Goal: Task Accomplishment & Management: Use online tool/utility

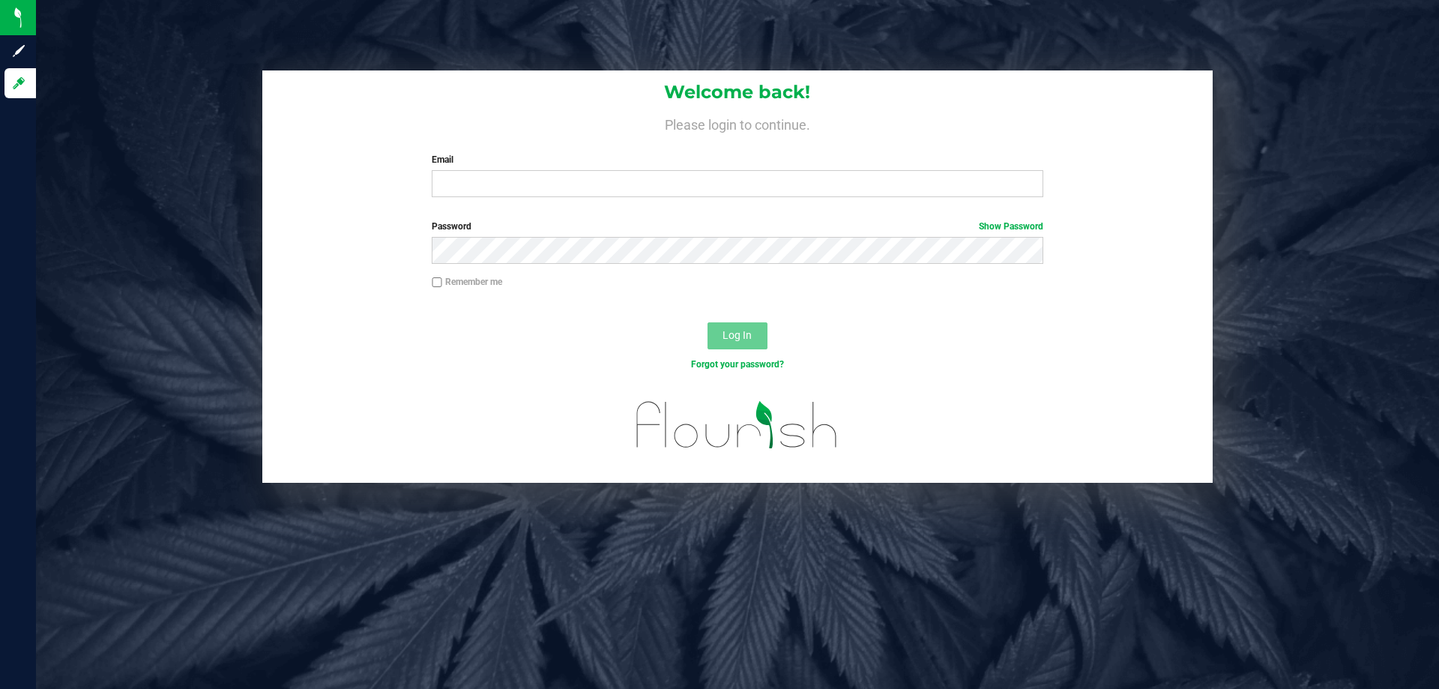
drag, startPoint x: 1120, startPoint y: 202, endPoint x: 1124, endPoint y: 172, distance: 30.3
click at [1120, 201] on div "Welcome back! Please login to continue. Email Required Please format your email…" at bounding box center [737, 139] width 950 height 139
click at [619, 181] on input "Email" at bounding box center [737, 183] width 611 height 27
type input "[EMAIL_ADDRESS][DOMAIN_NAME]"
click at [708, 322] on button "Log In" at bounding box center [738, 335] width 60 height 27
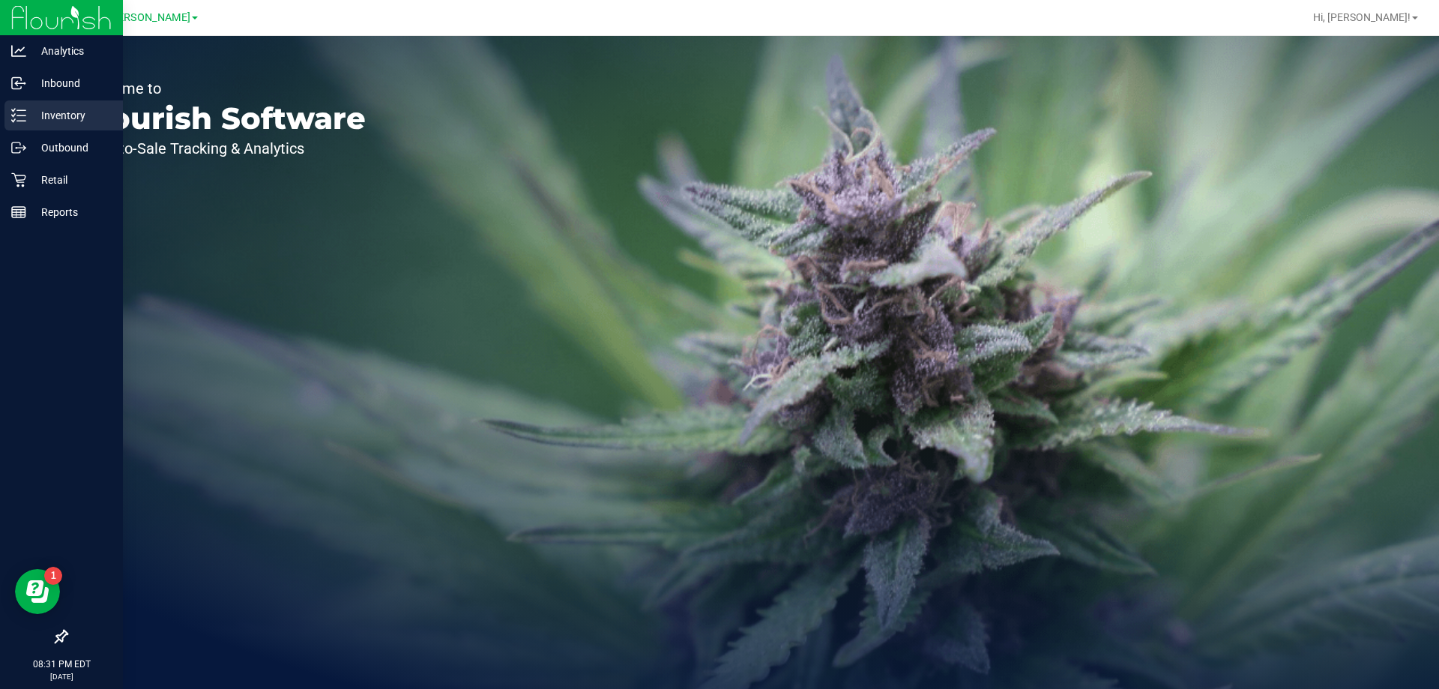
click at [28, 105] on div "Inventory" at bounding box center [63, 115] width 118 height 30
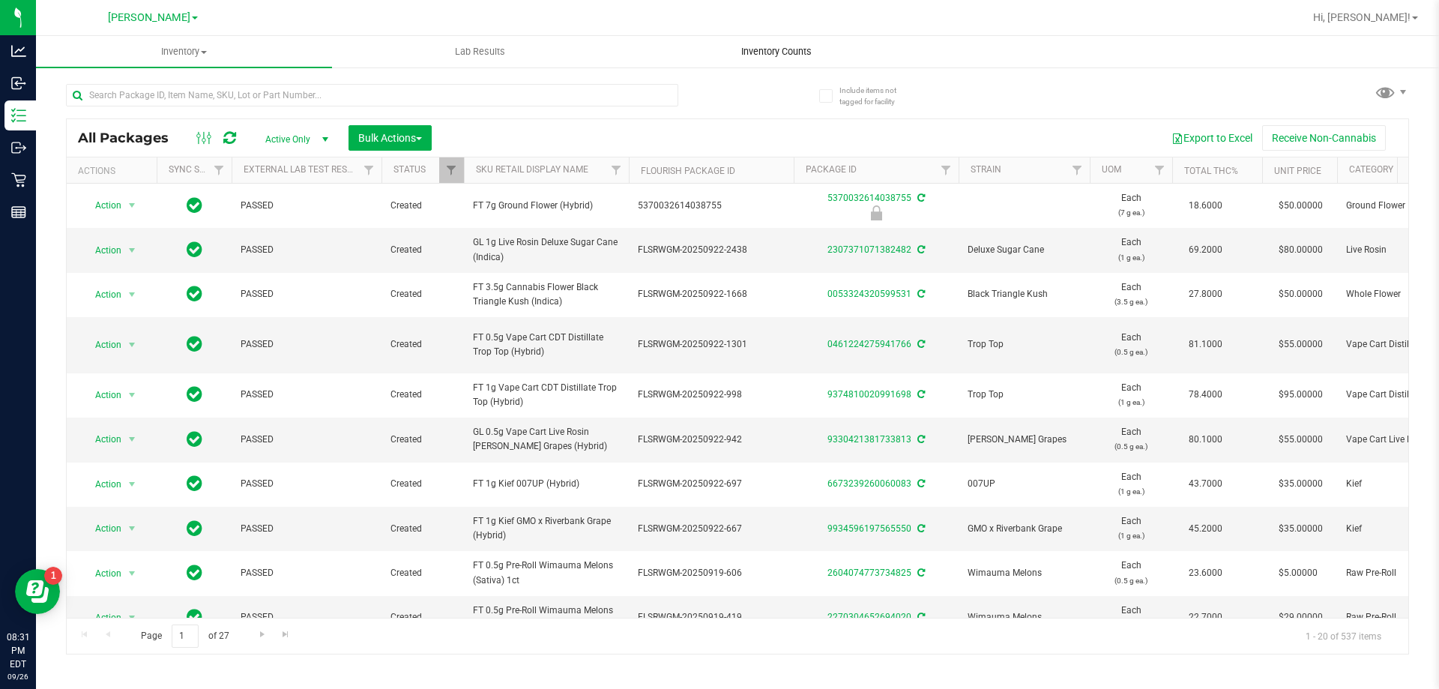
click at [773, 59] on uib-tab-heading "Inventory Counts" at bounding box center [776, 52] width 295 height 30
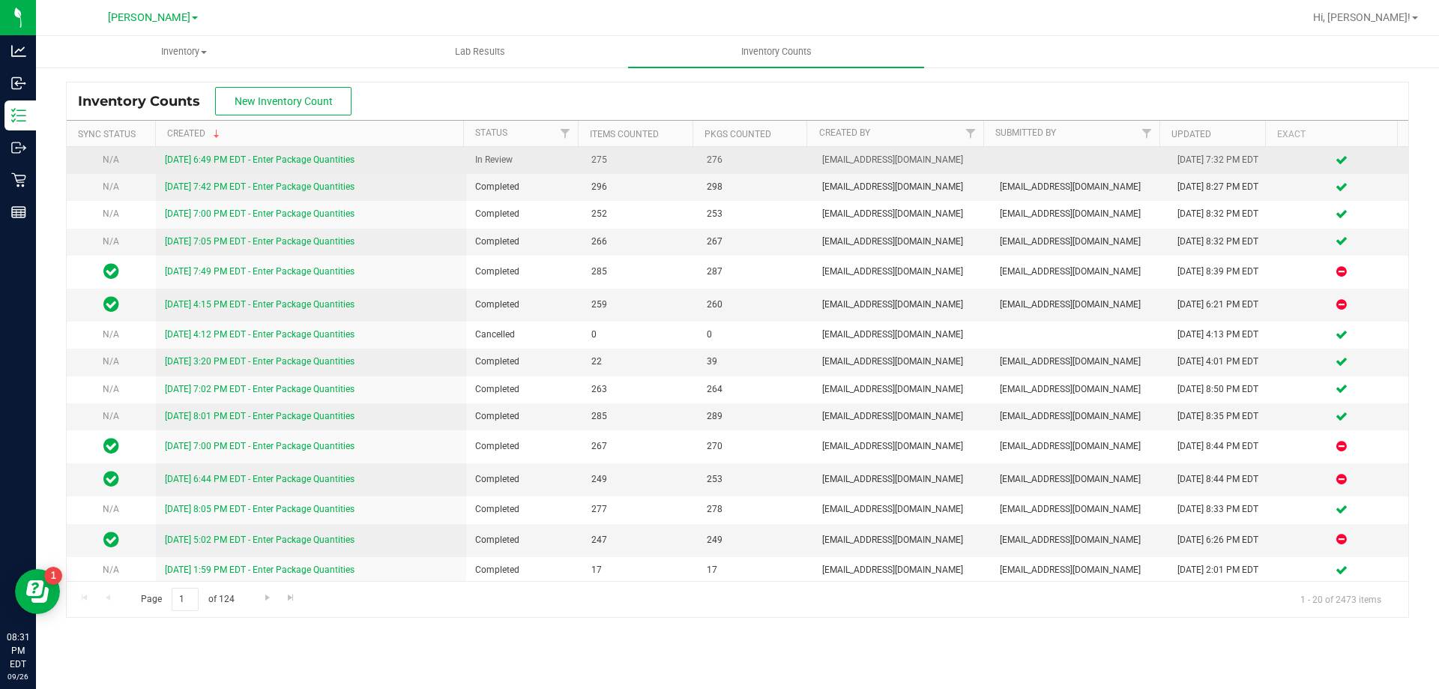
click at [262, 154] on link "[DATE] 6:49 PM EDT - Enter Package Quantities" at bounding box center [260, 159] width 190 height 10
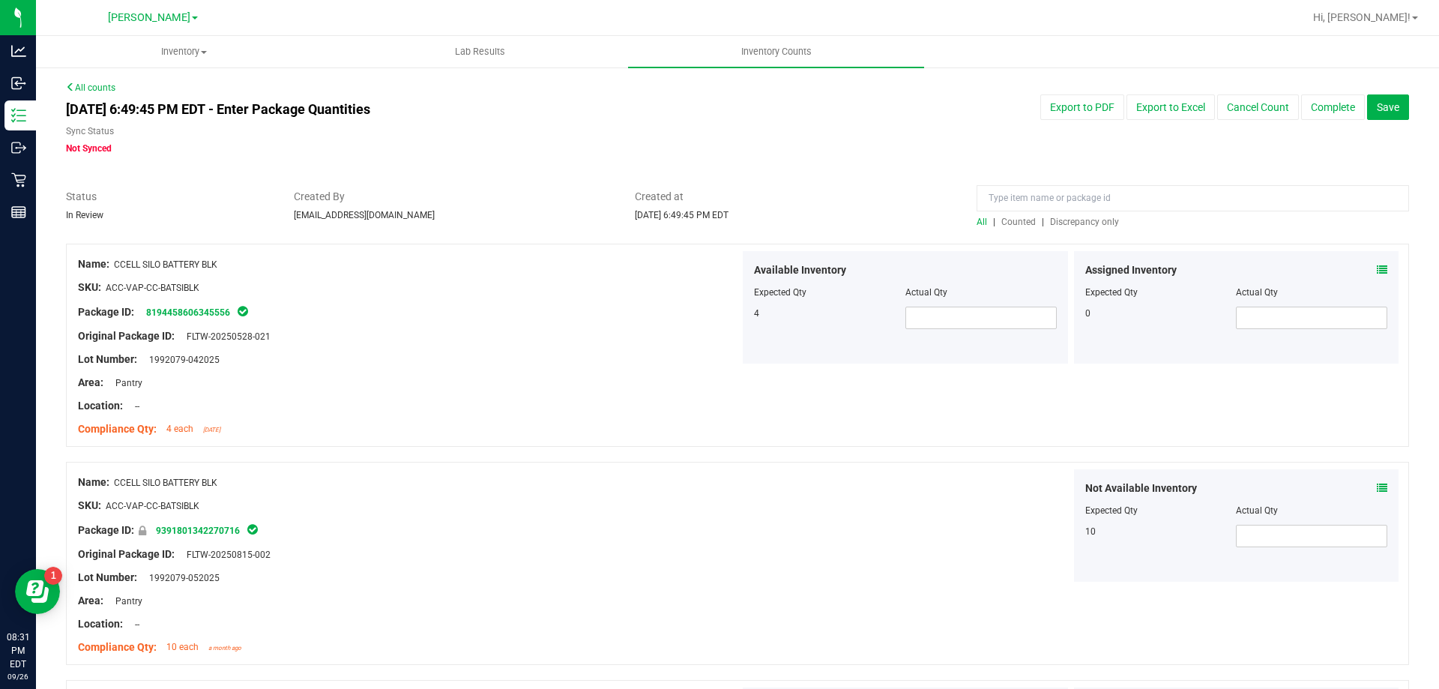
click at [1070, 228] on div "All | Counted | Discrepancy only" at bounding box center [1193, 221] width 432 height 13
click at [1069, 220] on span "Discrepancy only" at bounding box center [1084, 222] width 69 height 10
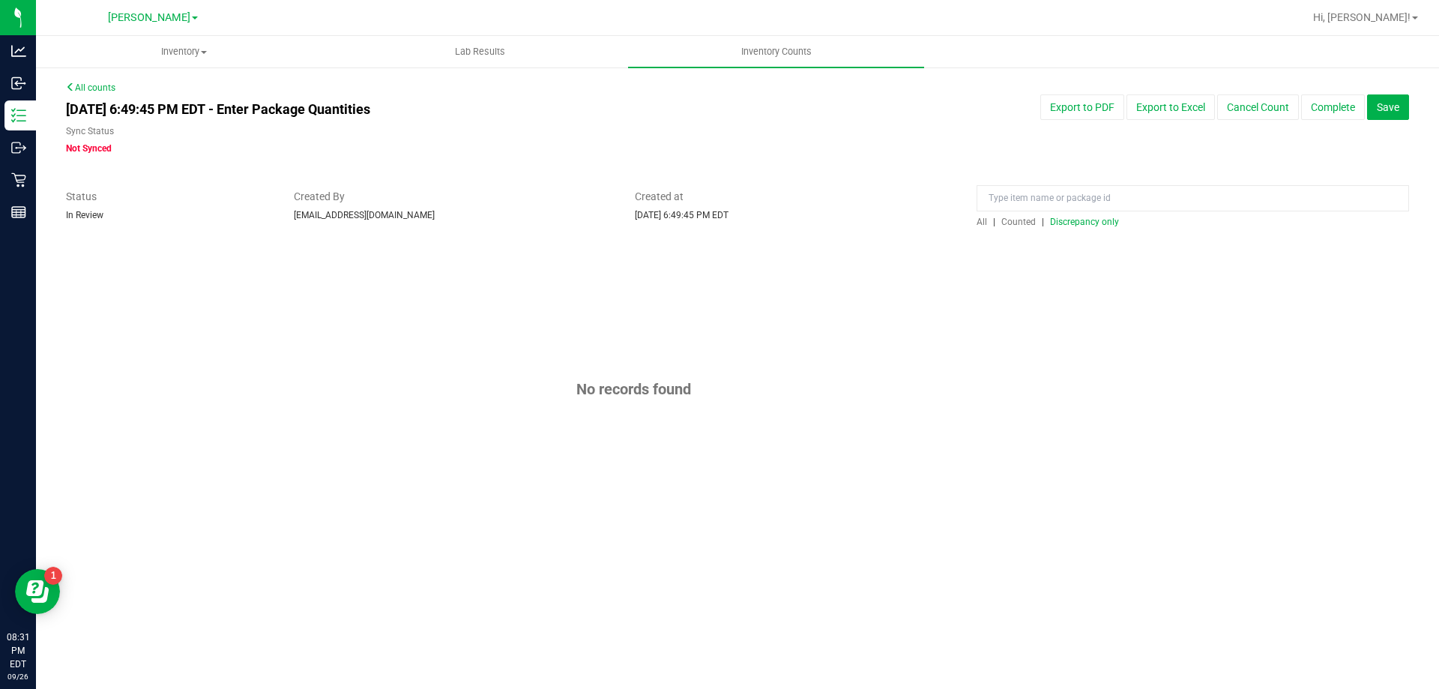
click at [84, 88] on link "All counts" at bounding box center [90, 87] width 49 height 10
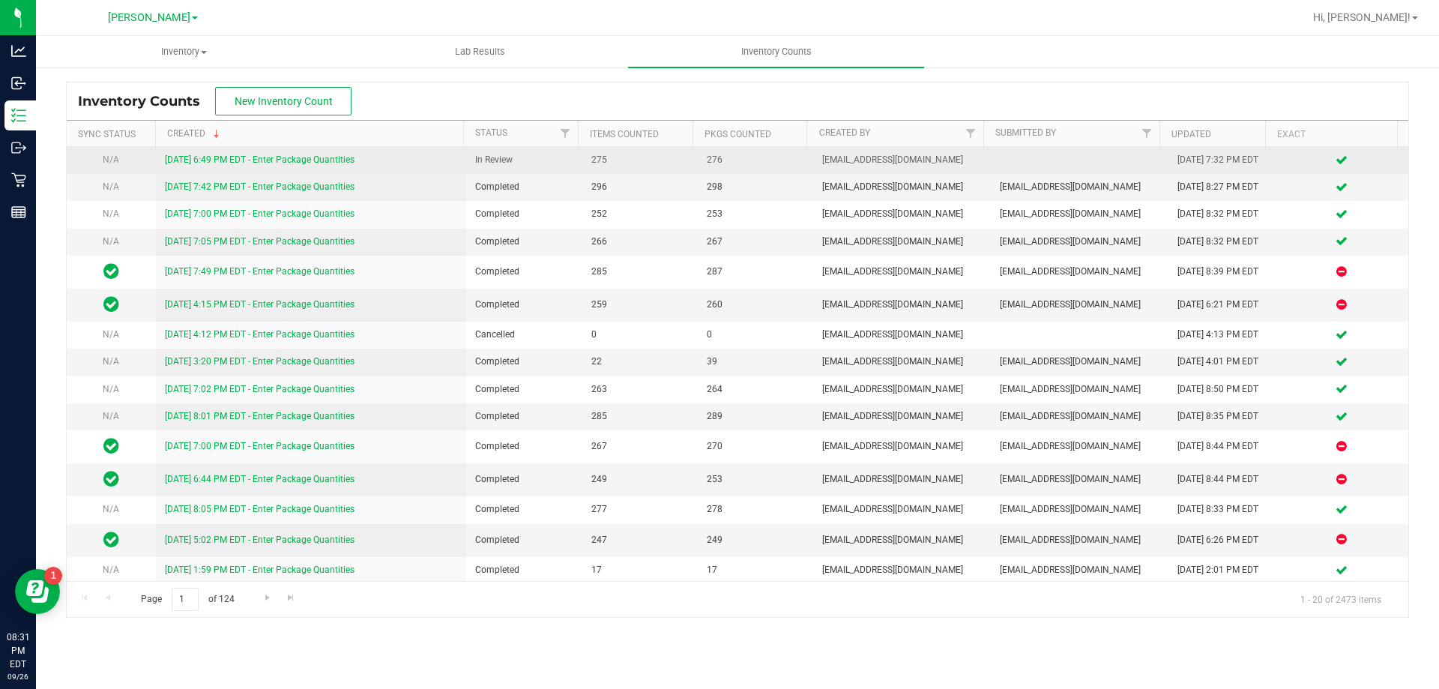
click at [231, 154] on link "[DATE] 6:49 PM EDT - Enter Package Quantities" at bounding box center [260, 159] width 190 height 10
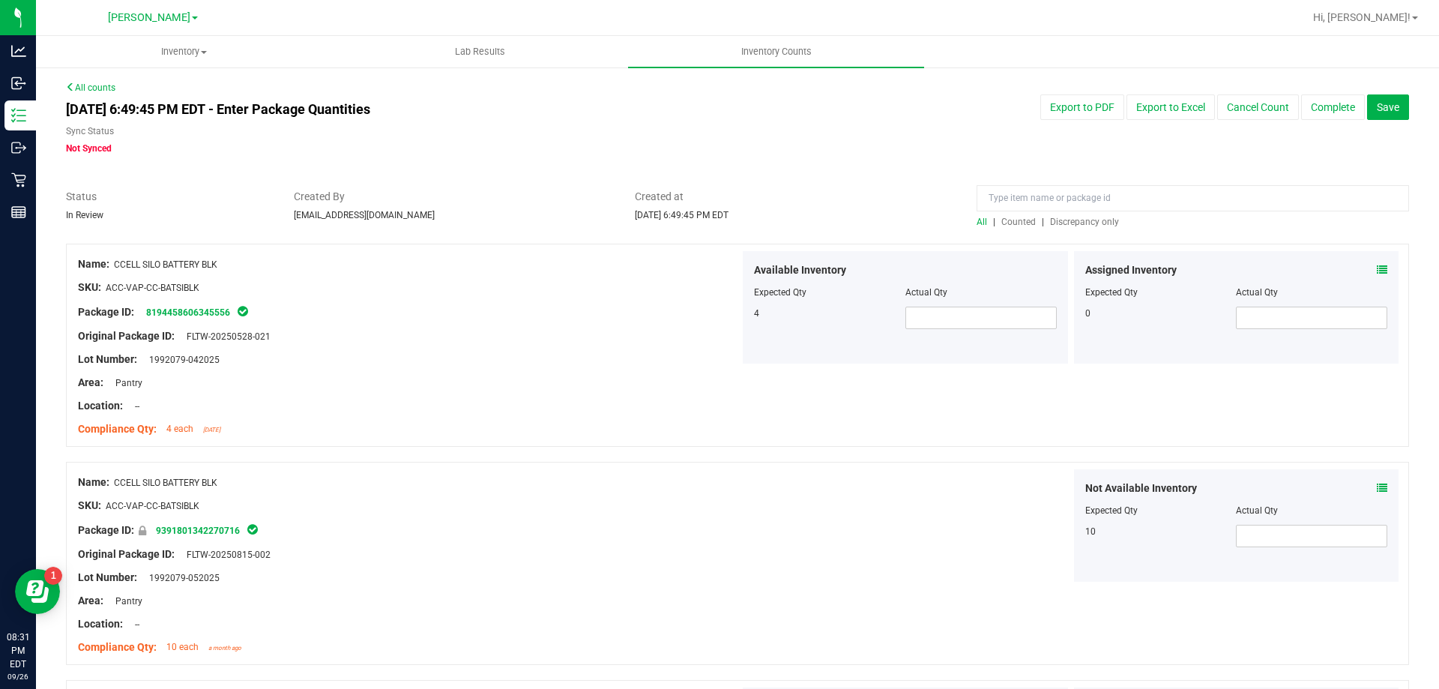
click at [1052, 222] on span "Discrepancy only" at bounding box center [1084, 222] width 69 height 10
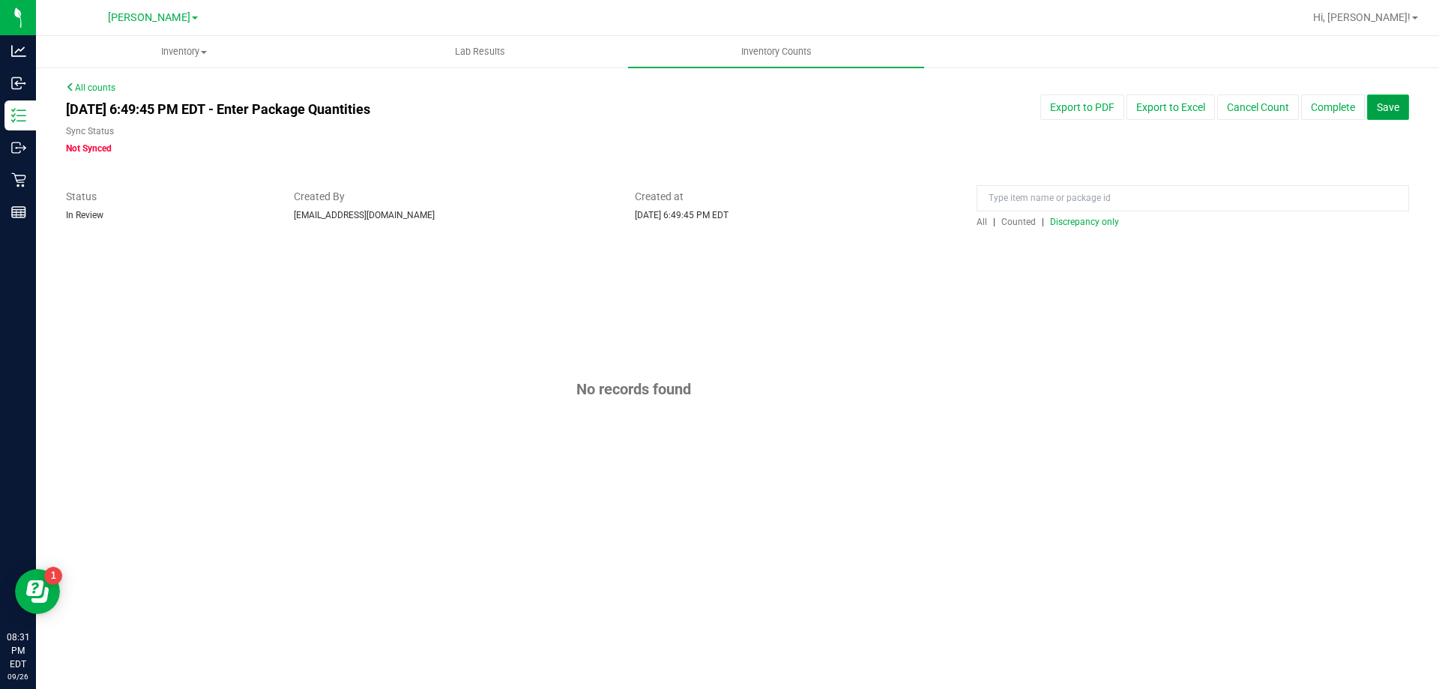
click at [1391, 116] on button "Save" at bounding box center [1388, 106] width 42 height 25
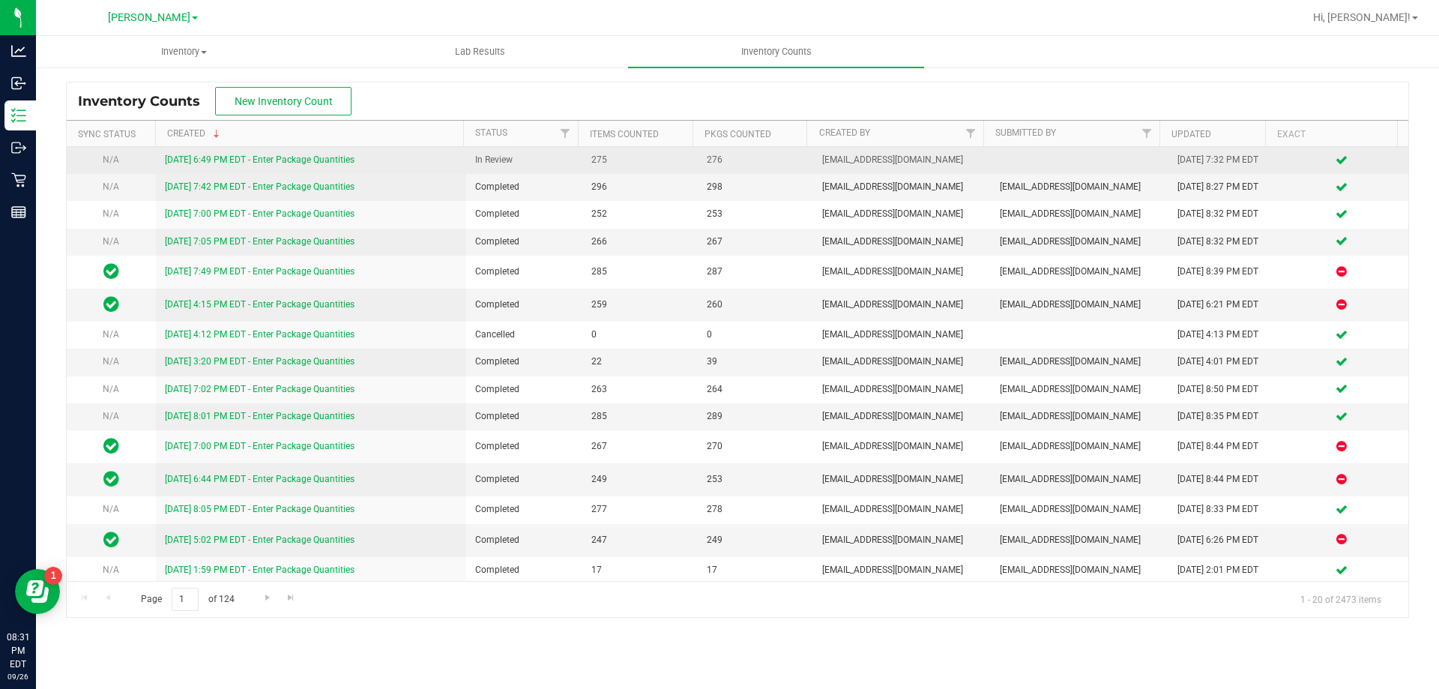
click at [338, 156] on link "[DATE] 6:49 PM EDT - Enter Package Quantities" at bounding box center [260, 159] width 190 height 10
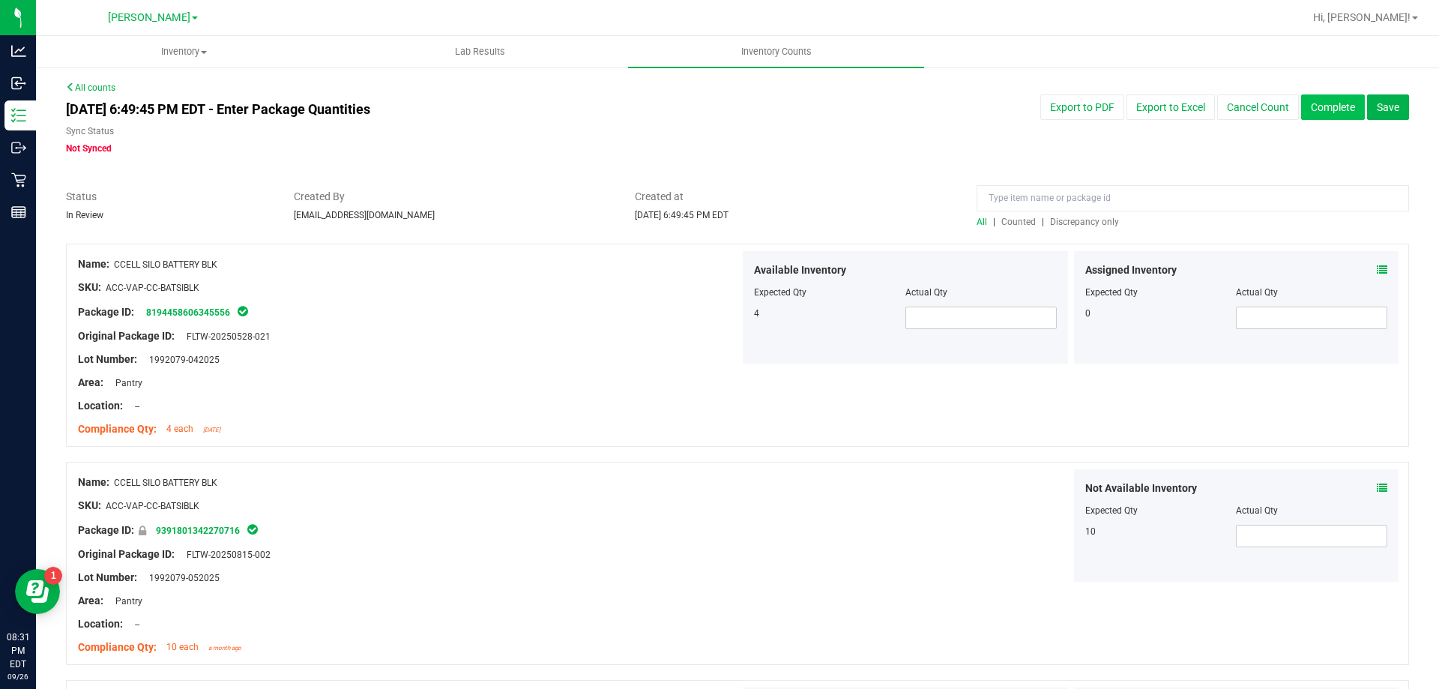
click at [1301, 118] on button "Complete" at bounding box center [1333, 106] width 64 height 25
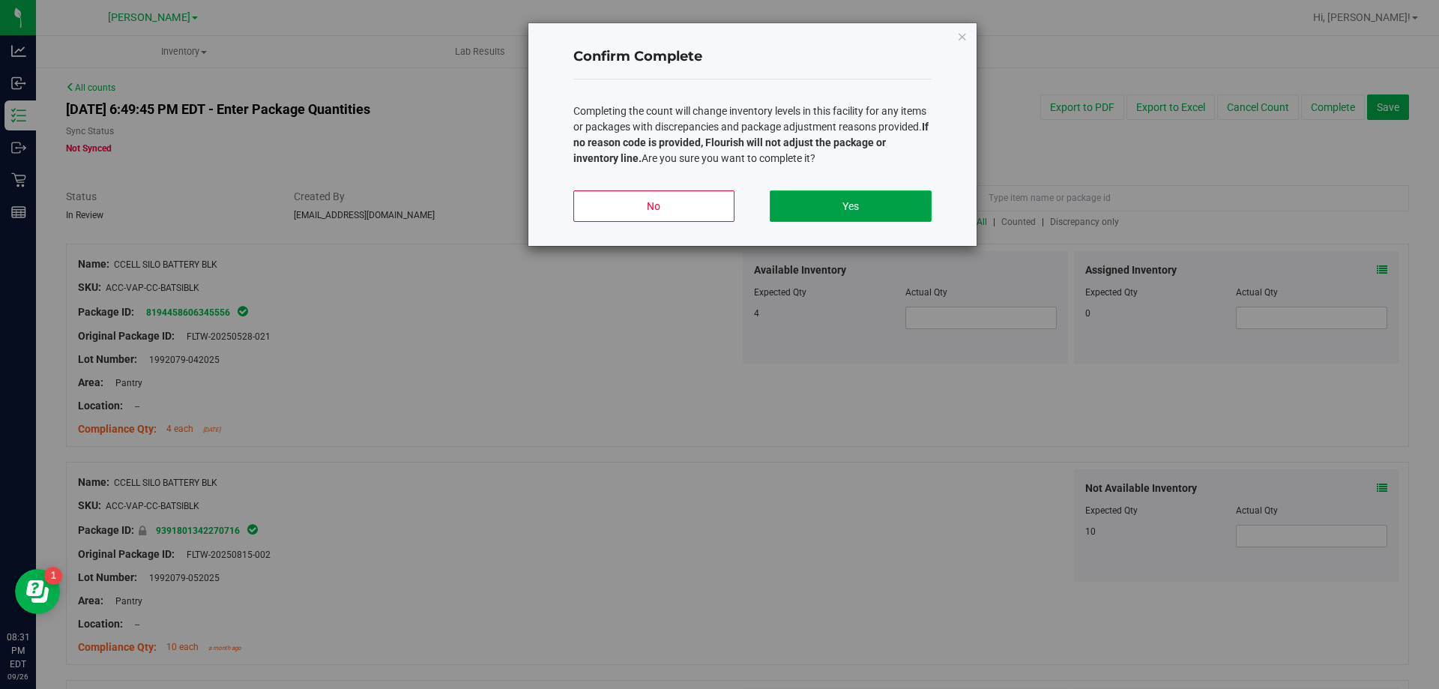
click at [865, 199] on button "Yes" at bounding box center [850, 205] width 161 height 31
